Goal: Information Seeking & Learning: Learn about a topic

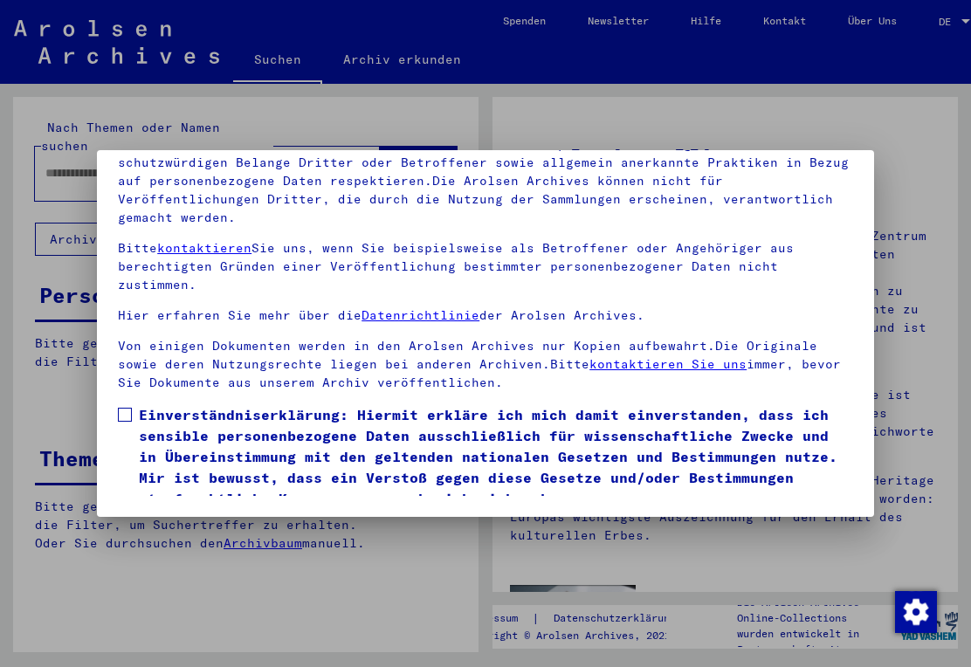
scroll to position [173, 0]
click at [155, 518] on button "Ich stimme zu" at bounding box center [184, 534] width 132 height 33
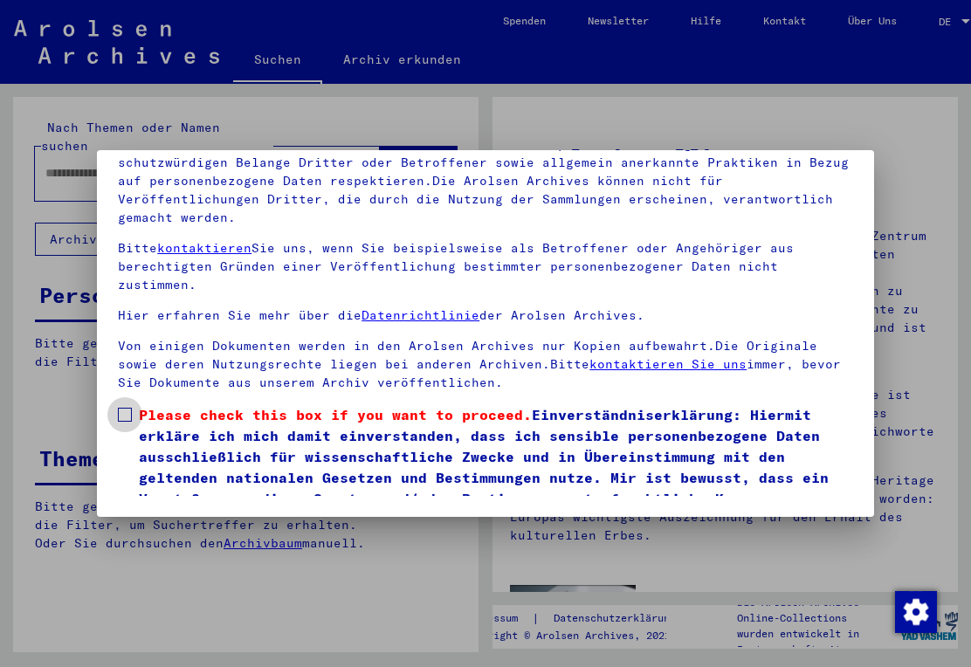
click at [125, 408] on span at bounding box center [125, 415] width 14 height 14
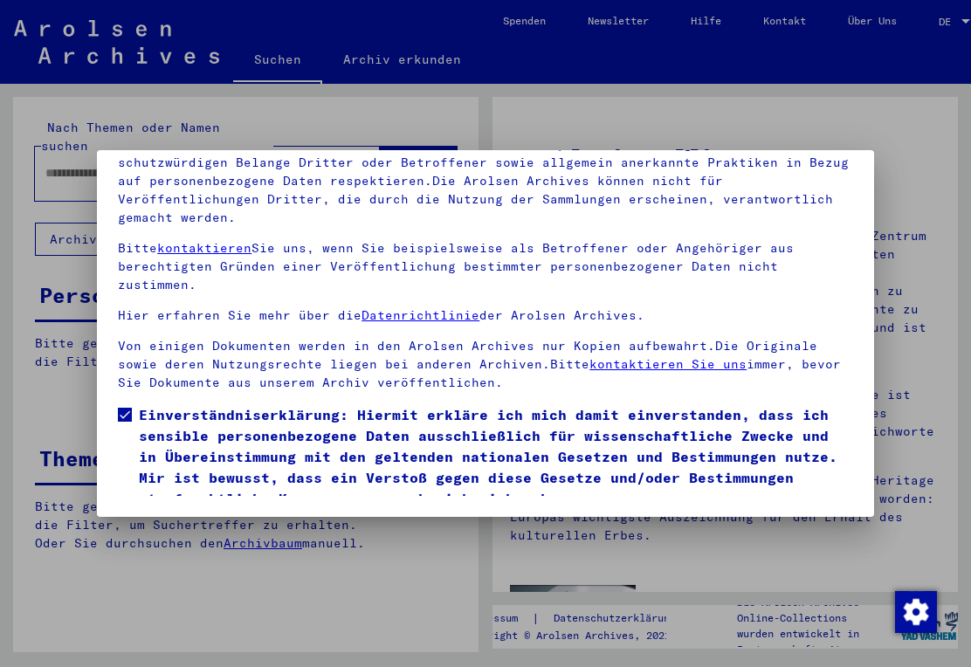
click at [149, 518] on button "Ich stimme zu" at bounding box center [184, 534] width 132 height 33
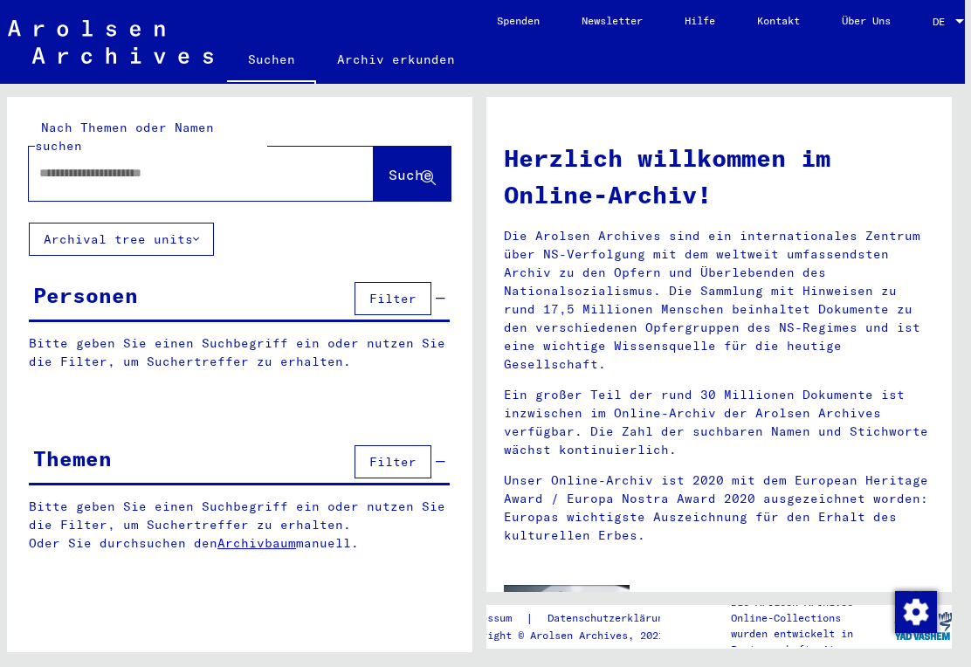
scroll to position [15, 0]
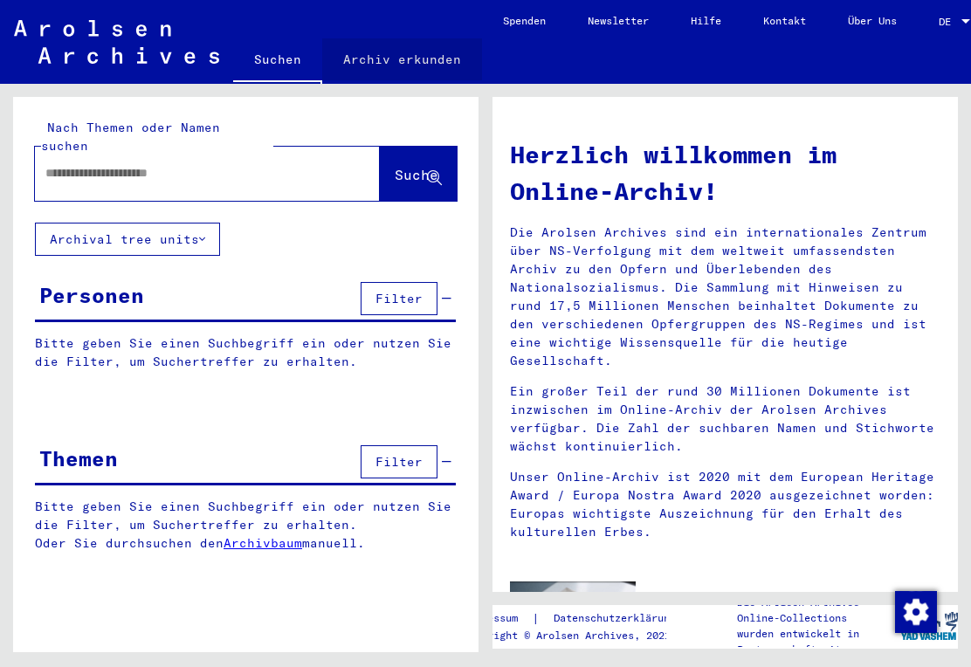
click at [424, 68] on link "Archiv erkunden" at bounding box center [402, 59] width 160 height 42
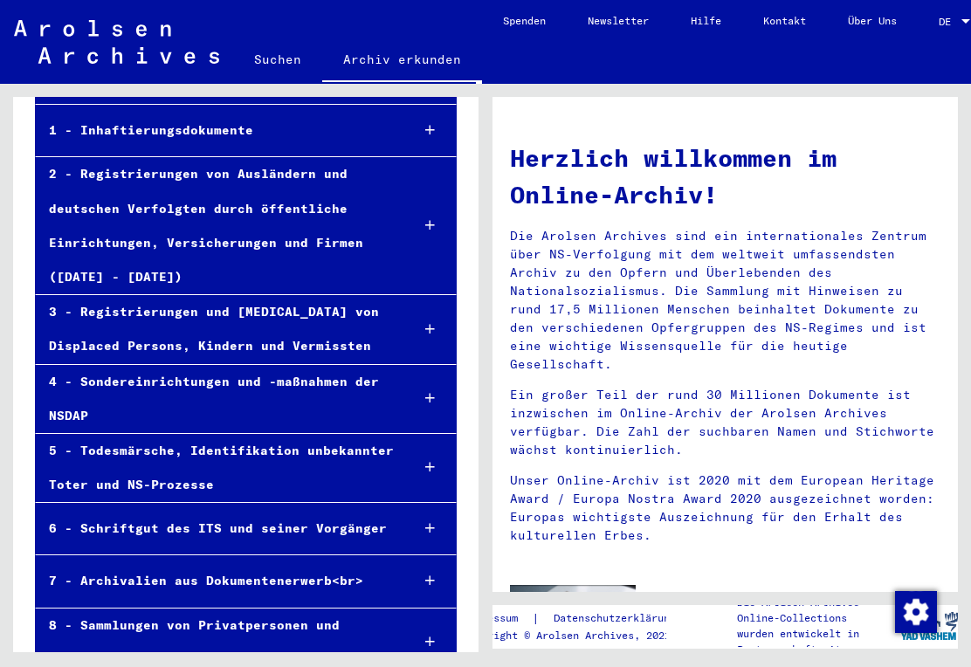
scroll to position [174, 0]
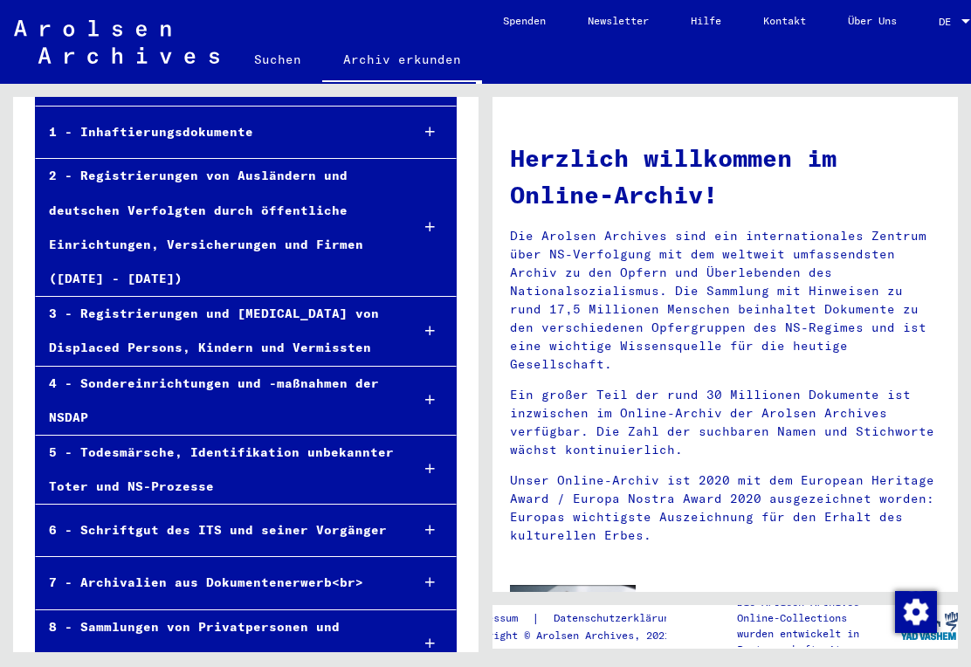
click at [419, 456] on div at bounding box center [429, 468] width 51 height 51
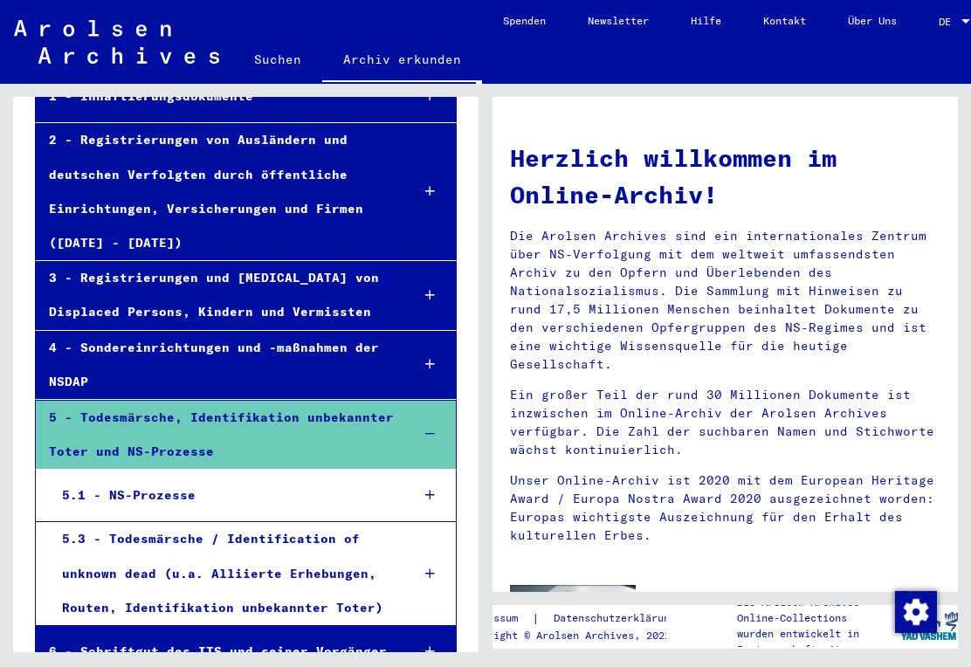
scroll to position [238, 0]
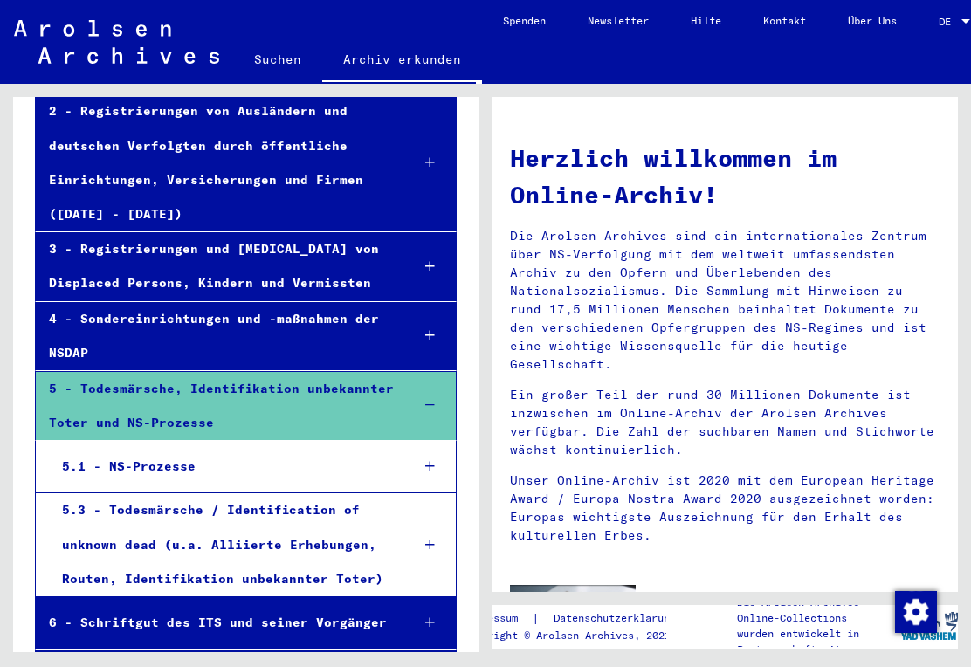
click at [126, 451] on div "5.1 - NS-Prozesse" at bounding box center [222, 467] width 347 height 34
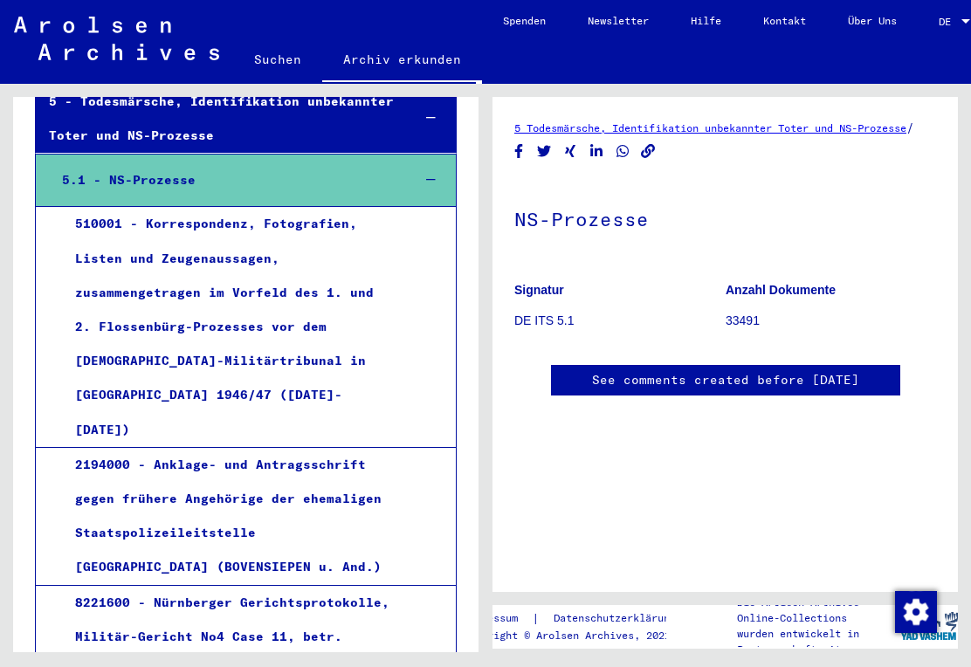
scroll to position [533, 0]
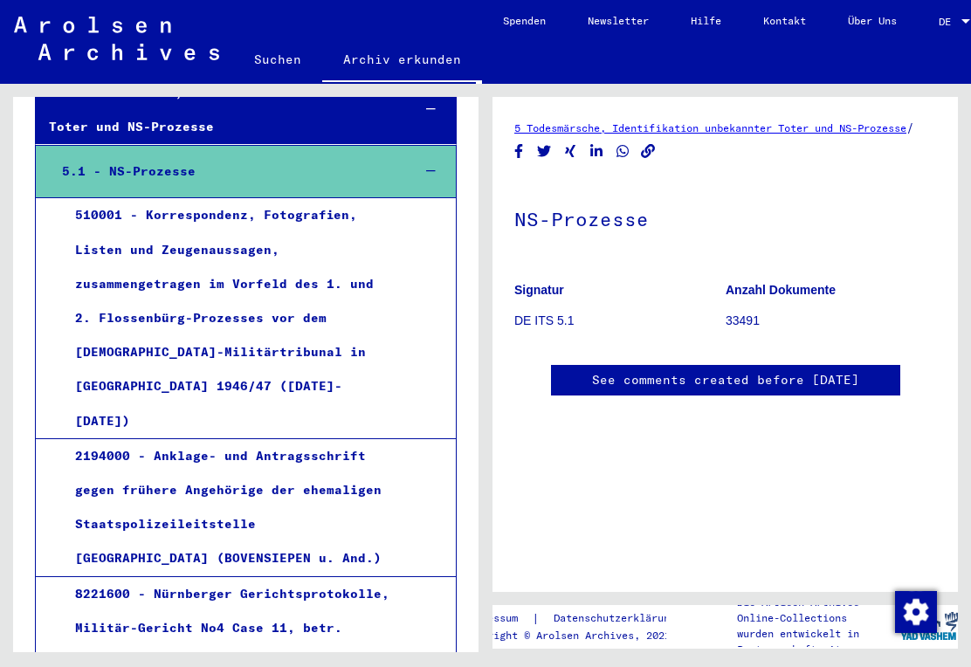
click at [92, 334] on div "510001 - Korrespondenz, Fotografien, Listen und Zeugenaussagen, zusammengetrage…" at bounding box center [228, 317] width 333 height 239
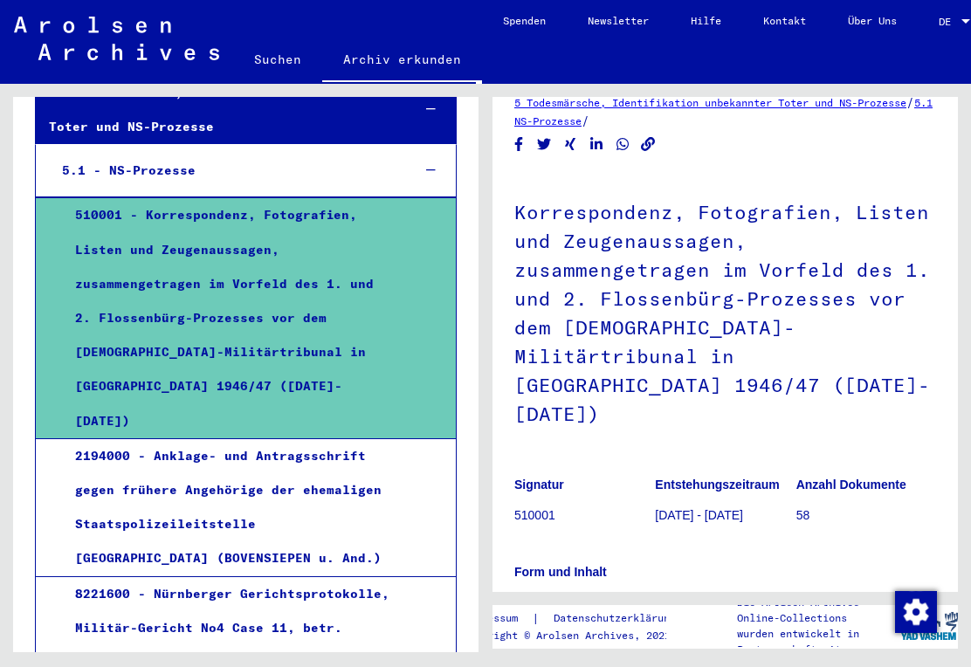
scroll to position [23, 0]
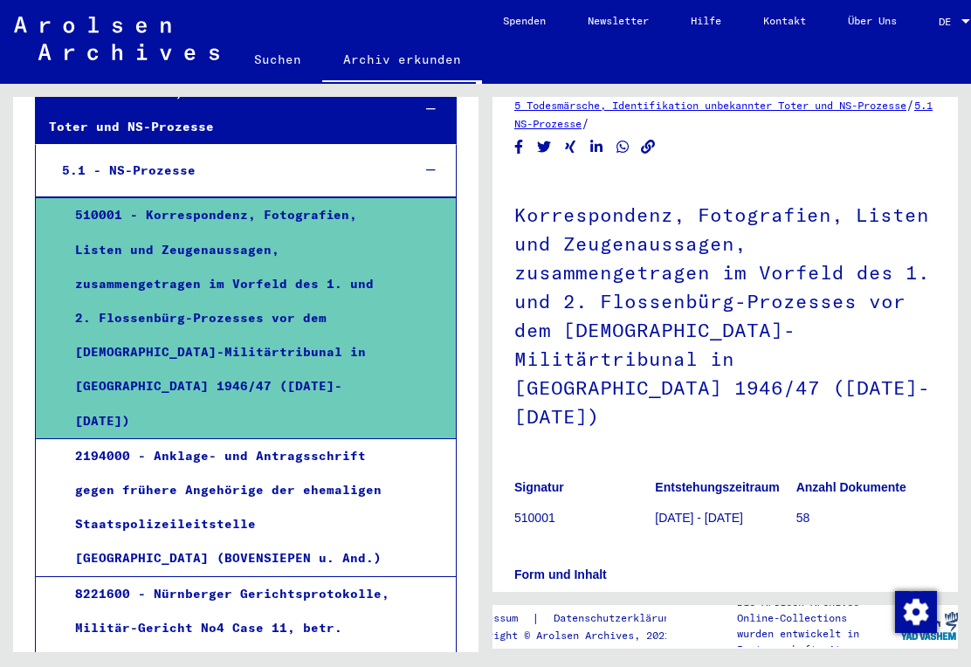
click at [806, 509] on p "58" at bounding box center [866, 518] width 140 height 18
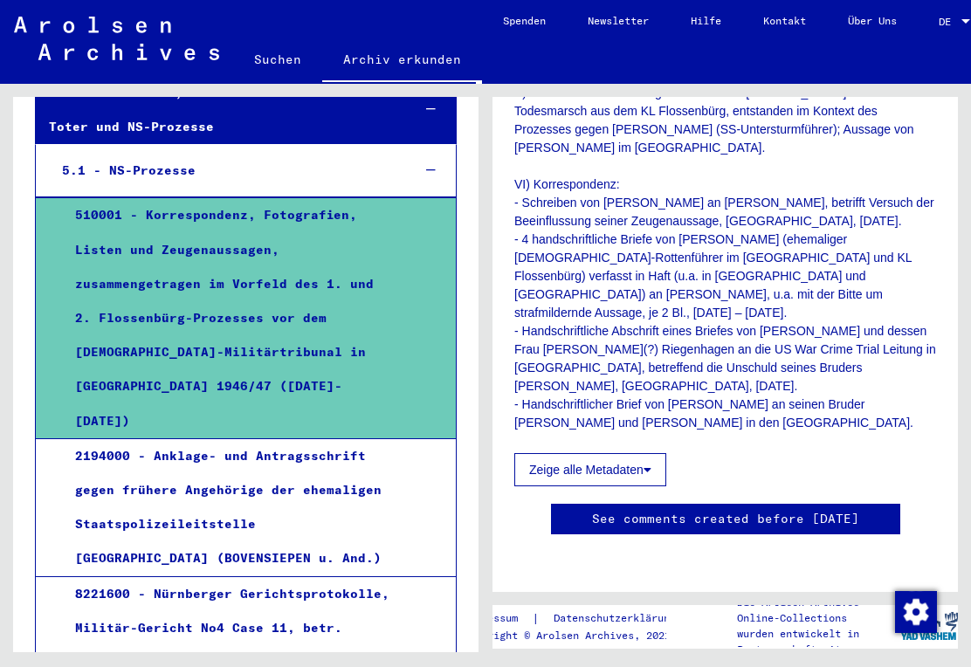
scroll to position [1519, 0]
click at [658, 453] on button "Zeige alle Metadaten" at bounding box center [590, 469] width 152 height 33
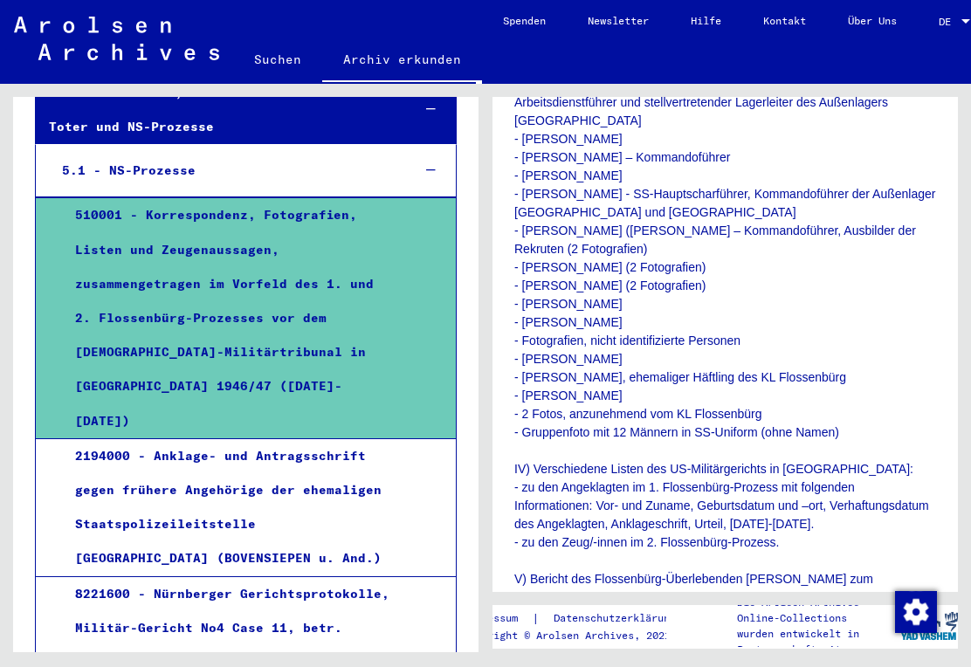
scroll to position [1015, 0]
